Goal: Task Accomplishment & Management: Manage account settings

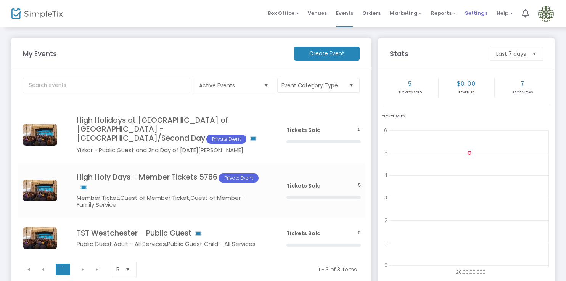
click at [472, 13] on span "Settings" at bounding box center [476, 12] width 23 height 19
